Goal: Information Seeking & Learning: Learn about a topic

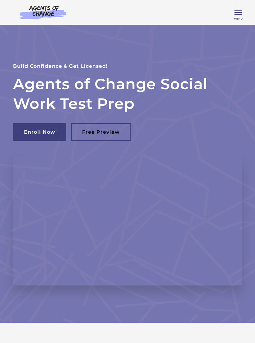
click at [237, 16] on span "Toggle menu" at bounding box center [237, 12] width 7 height 7
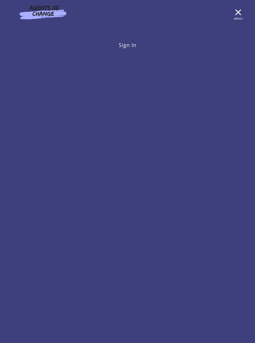
click at [122, 51] on link "Sign In" at bounding box center [127, 45] width 229 height 12
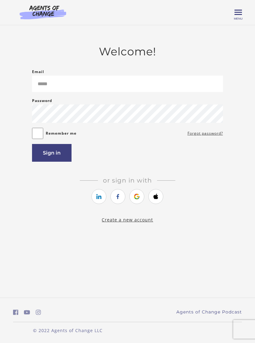
click at [134, 200] on icon "https://courses.thinkific.com/users/auth/google?ss%5Breferral%5D=&ss%5Buser_ret…" at bounding box center [137, 196] width 8 height 7
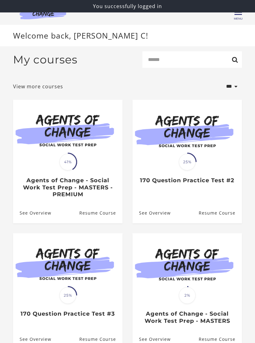
click at [86, 214] on link "Resume Course" at bounding box center [100, 213] width 43 height 20
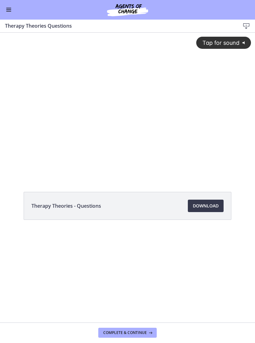
click at [10, 16] on div "Go to Dashboard" at bounding box center [127, 10] width 255 height 20
click at [106, 105] on div "Tap for sound @keyframes VOLUME_SMALL_WAVE_FLASH { 0% { opacity: 0; } 33% { opa…" at bounding box center [127, 100] width 255 height 134
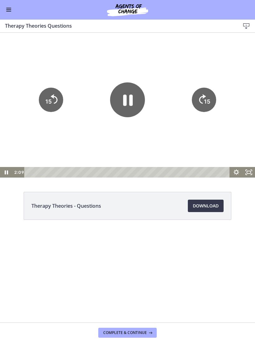
click at [117, 103] on icon "Pause" at bounding box center [127, 99] width 35 height 35
click at [8, 3] on div "Go to Dashboard" at bounding box center [127, 10] width 255 height 20
click at [10, 10] on button "Enable menu" at bounding box center [8, 9] width 7 height 7
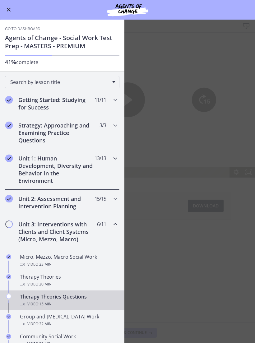
click at [31, 171] on h2 "Unit 1: Human Development, Diversity and Behavior in the Environment" at bounding box center [56, 170] width 76 height 30
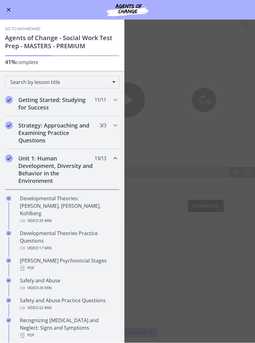
click at [30, 204] on div "Developmental Theories: Erikson, Piaget, Kohlberg Video · 35 min" at bounding box center [68, 210] width 97 height 30
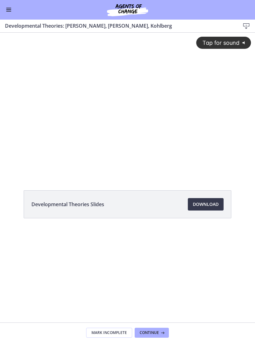
click at [101, 162] on div "Tap for sound @keyframes VOLUME_SMALL_WAVE_FLASH { 0% { opacity: 0; } 33% { opa…" at bounding box center [127, 99] width 255 height 133
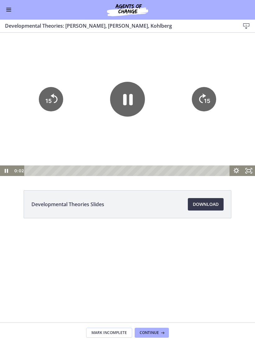
click at [250, 171] on icon "Fullscreen" at bounding box center [248, 170] width 12 height 11
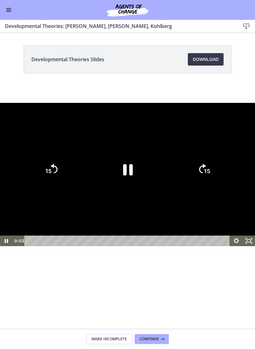
click at [43, 103] on div at bounding box center [127, 174] width 255 height 143
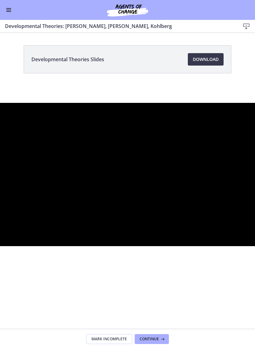
click at [35, 103] on div at bounding box center [127, 174] width 255 height 143
